Goal: Browse casually

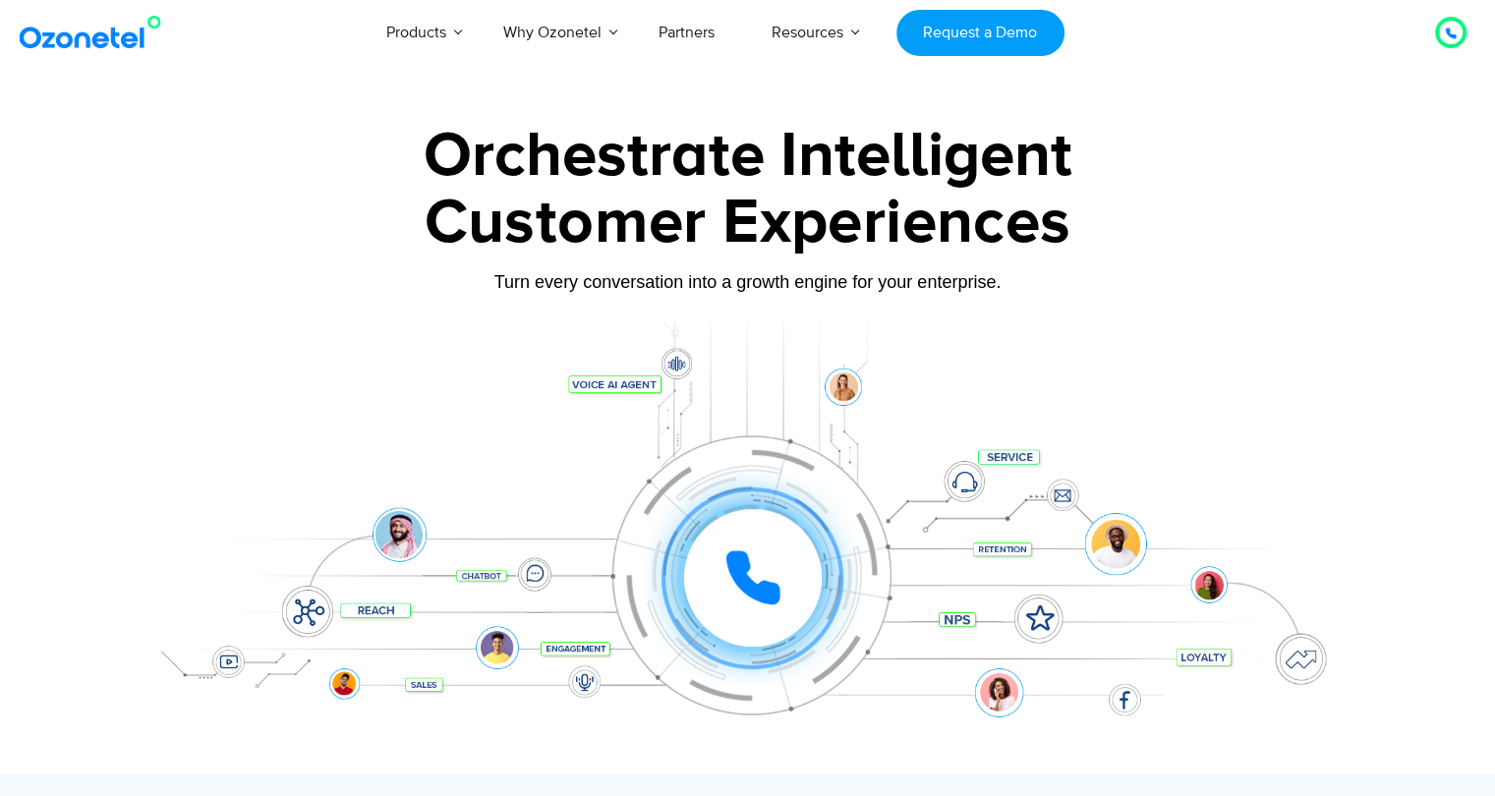
click at [51, 48] on img at bounding box center [94, 32] width 159 height 35
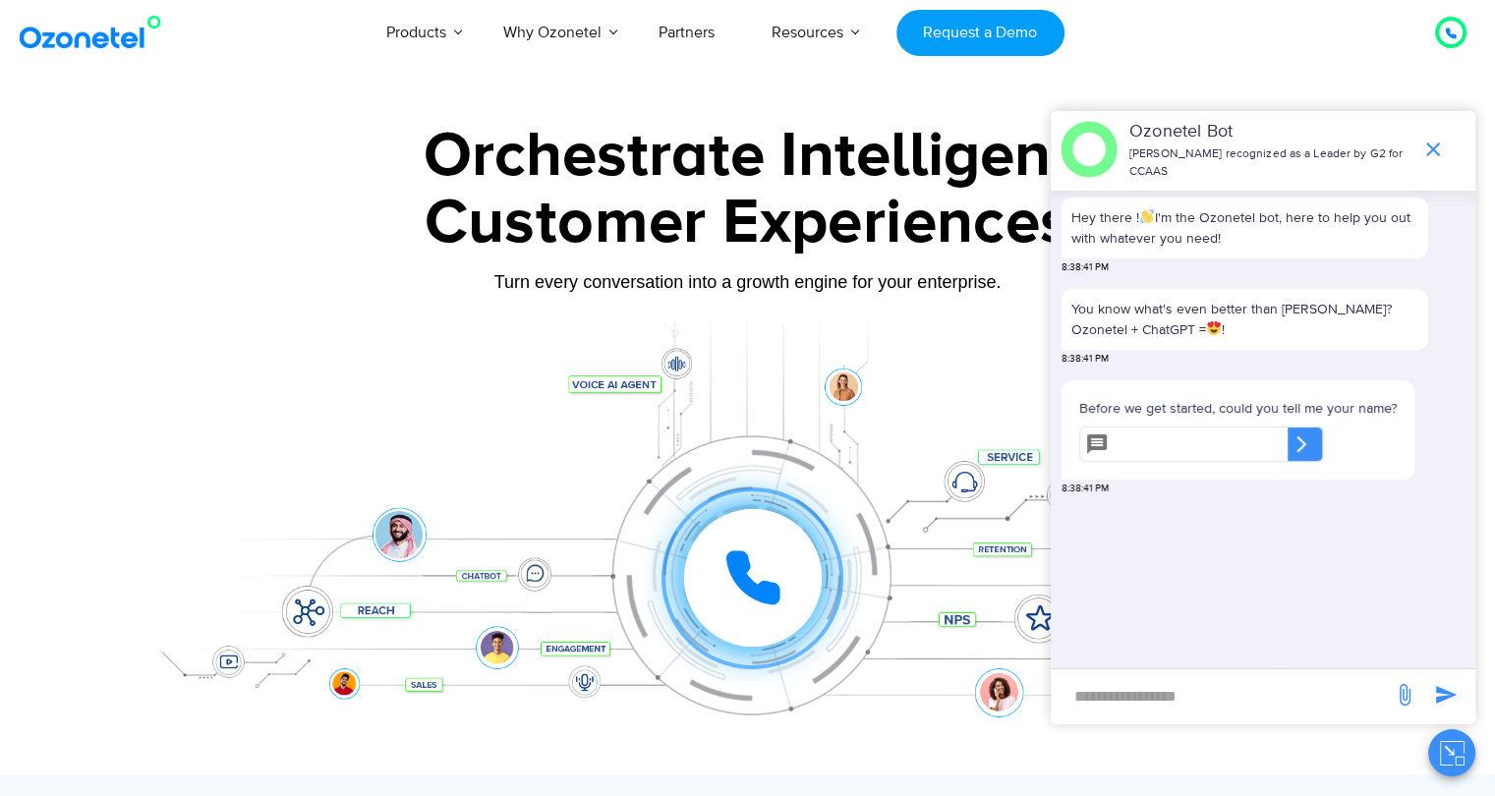
click at [273, 237] on div "Customer Experiences" at bounding box center [748, 223] width 1228 height 94
click at [109, 52] on link at bounding box center [94, 32] width 159 height 45
